Goal: Information Seeking & Learning: Learn about a topic

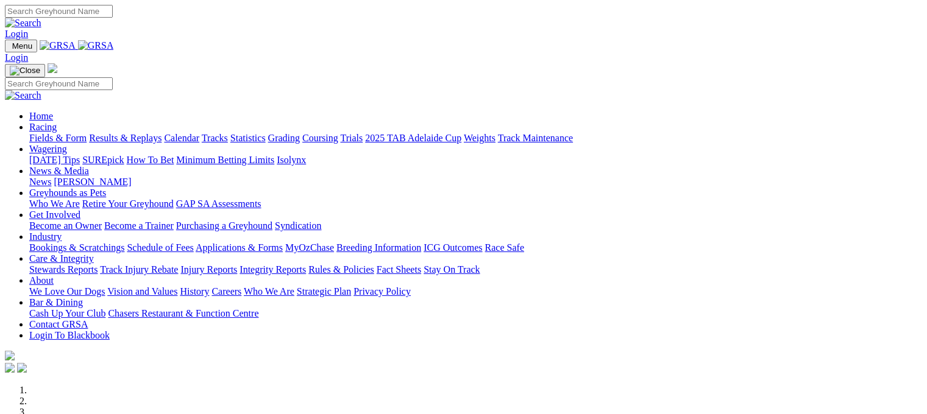
click at [161, 133] on link "Results & Replays" at bounding box center [125, 138] width 72 height 10
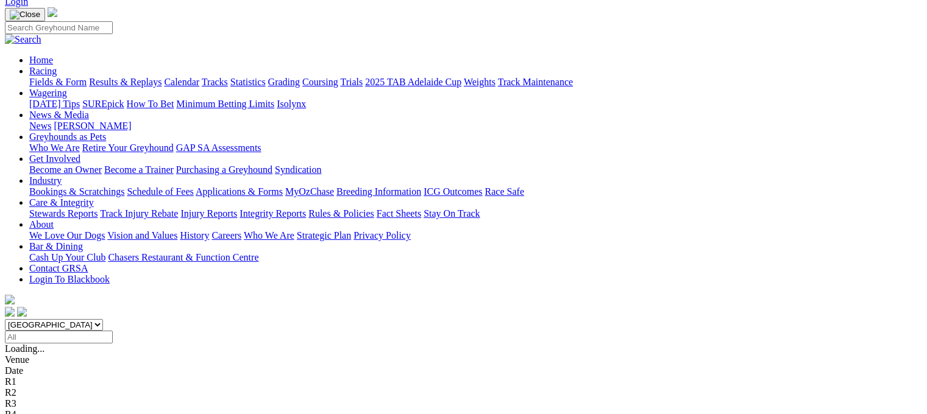
scroll to position [80, 0]
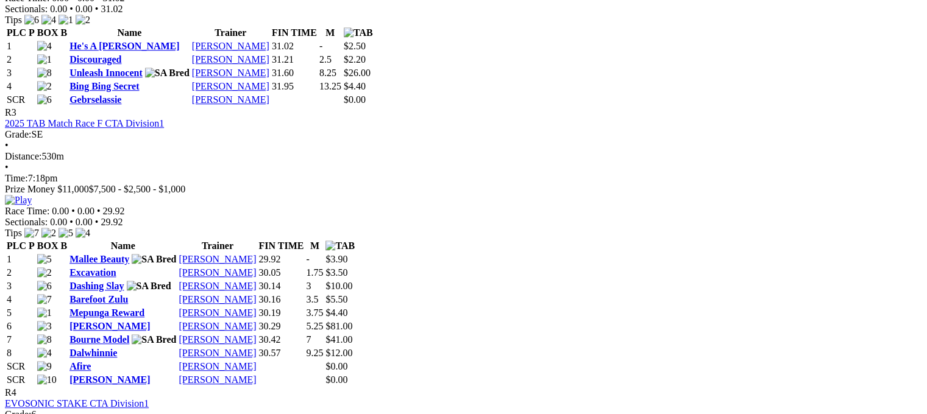
scroll to position [955, 0]
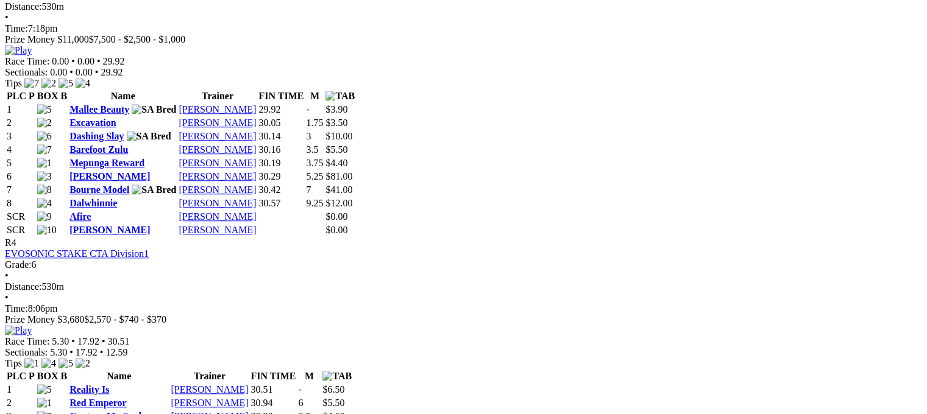
scroll to position [1075, 0]
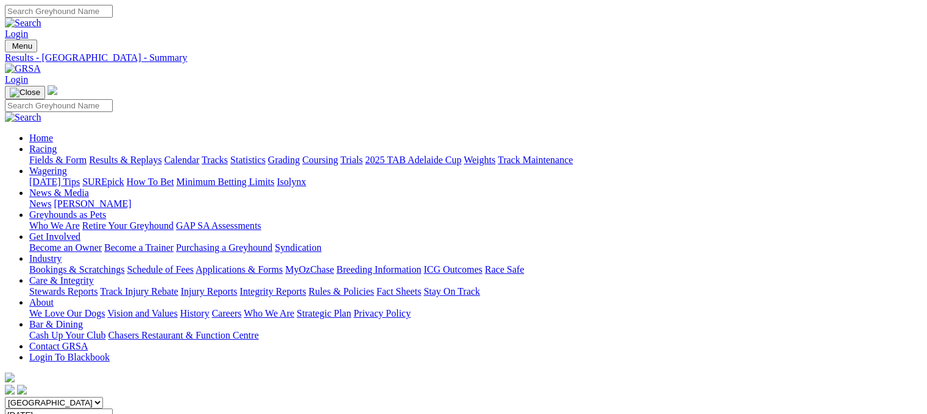
click at [94, 275] on link "Care & Integrity" at bounding box center [61, 280] width 65 height 10
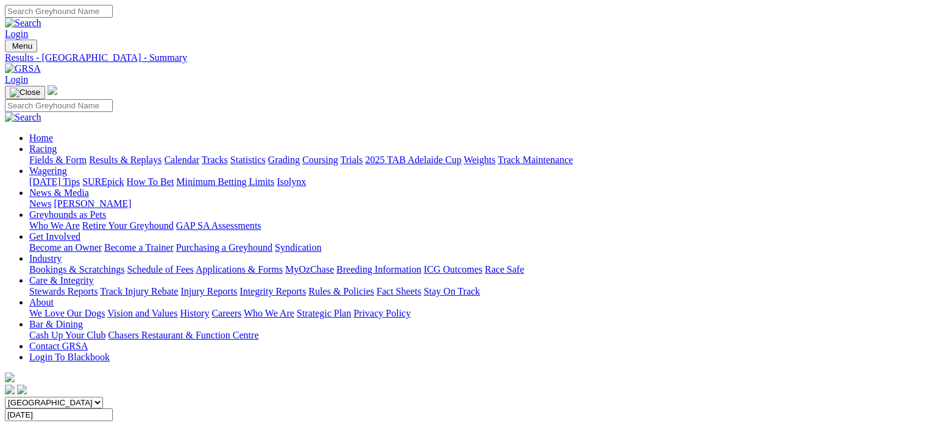
click at [306, 286] on link "Integrity Reports" at bounding box center [272, 291] width 66 height 10
